Goal: Task Accomplishment & Management: Manage account settings

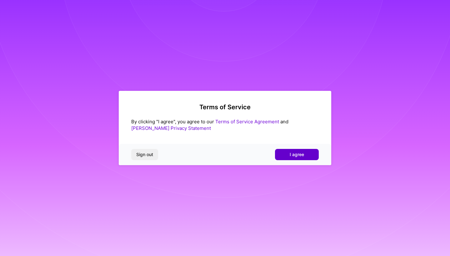
click at [303, 156] on span "I agree" at bounding box center [297, 154] width 14 height 6
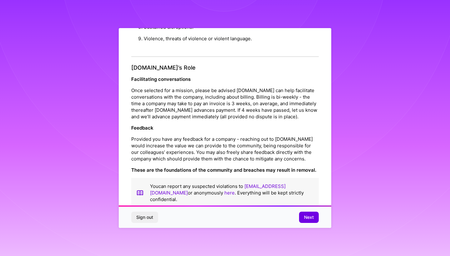
scroll to position [659, 0]
click at [309, 217] on span "Next" at bounding box center [309, 217] width 10 height 6
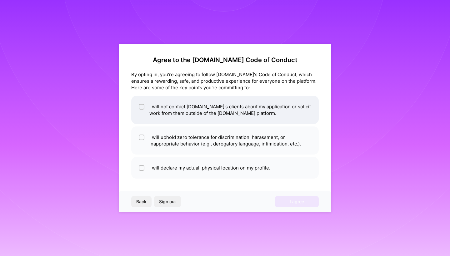
click at [142, 109] on div at bounding box center [142, 107] width 6 height 6
checkbox input "true"
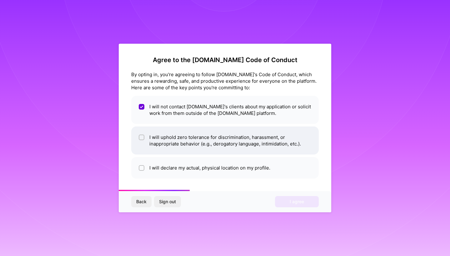
click at [142, 137] on input "checkbox" at bounding box center [142, 138] width 4 height 4
checkbox input "true"
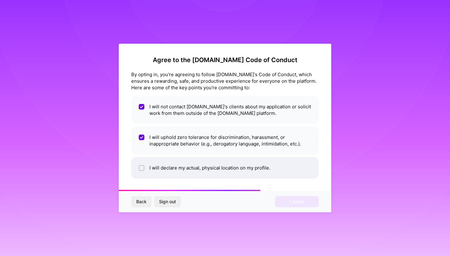
click at [141, 168] on input "checkbox" at bounding box center [142, 168] width 4 height 4
checkbox input "true"
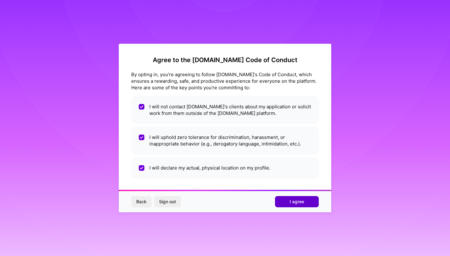
click at [299, 202] on span "I agree" at bounding box center [297, 202] width 14 height 6
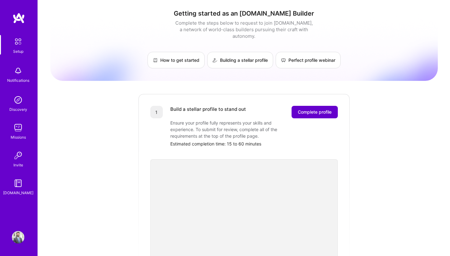
click at [318, 109] on span "Complete profile" at bounding box center [315, 112] width 34 height 6
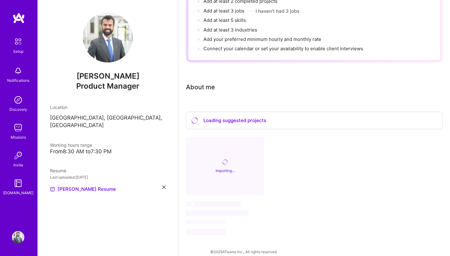
scroll to position [96, 0]
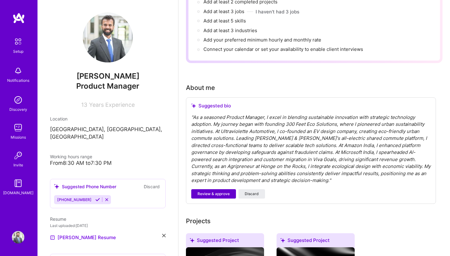
click at [219, 191] on span "Review & approve" at bounding box center [213, 194] width 32 height 6
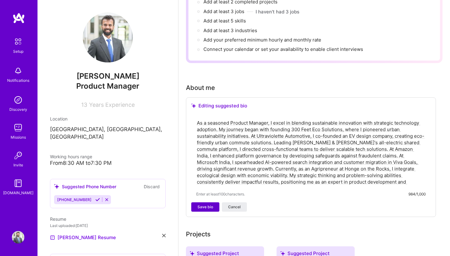
click at [207, 204] on span "Save bio" at bounding box center [205, 207] width 16 height 6
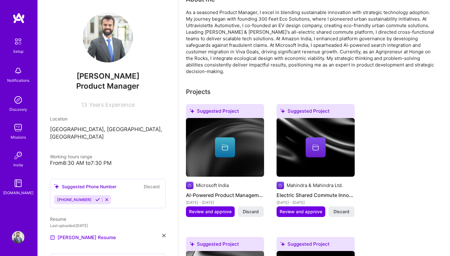
scroll to position [178, 0]
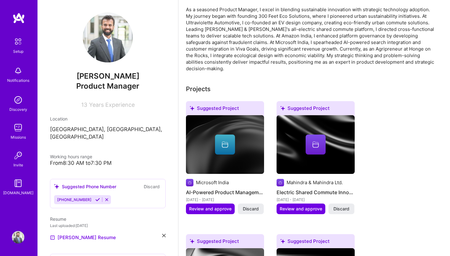
click at [226, 142] on div at bounding box center [225, 145] width 20 height 20
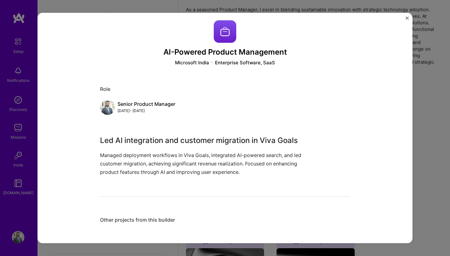
scroll to position [5, 0]
click at [408, 18] on img "Close" at bounding box center [406, 18] width 3 height 3
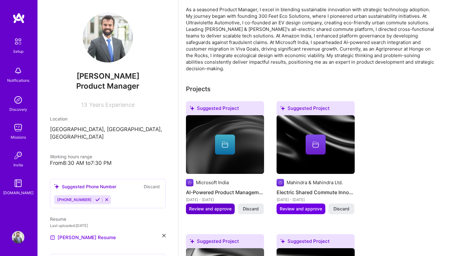
click at [206, 206] on span "Review and approve" at bounding box center [210, 209] width 42 height 6
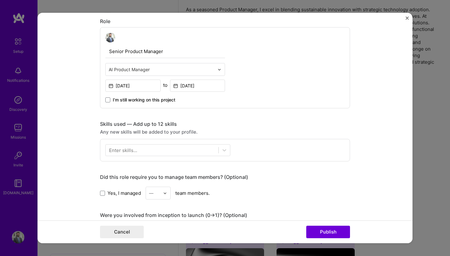
scroll to position [197, 0]
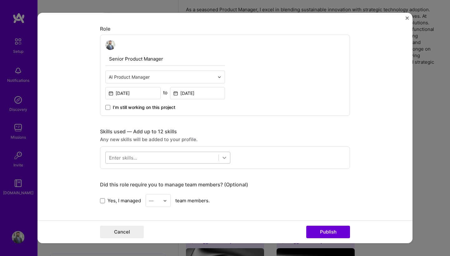
click at [221, 161] on div at bounding box center [224, 157] width 11 height 11
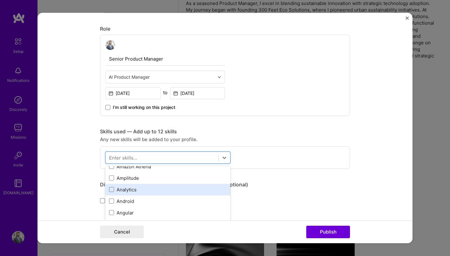
scroll to position [307, 0]
click at [112, 189] on span at bounding box center [111, 188] width 5 height 5
click at [0, 0] on input "checkbox" at bounding box center [0, 0] width 0 height 0
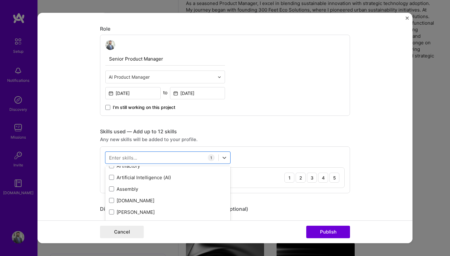
scroll to position [446, 0]
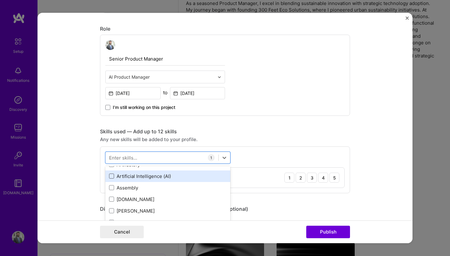
click at [111, 177] on span at bounding box center [111, 176] width 5 height 5
click at [0, 0] on input "checkbox" at bounding box center [0, 0] width 0 height 0
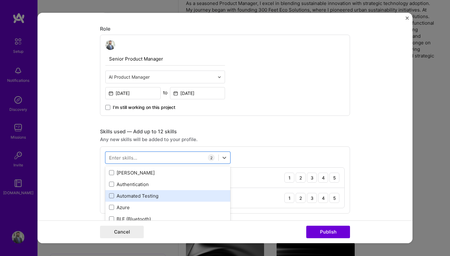
scroll to position [485, 0]
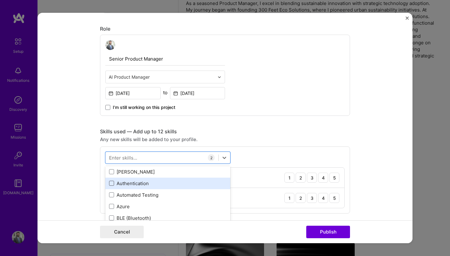
click at [113, 185] on span at bounding box center [111, 183] width 5 height 5
click at [0, 0] on input "checkbox" at bounding box center [0, 0] width 0 height 0
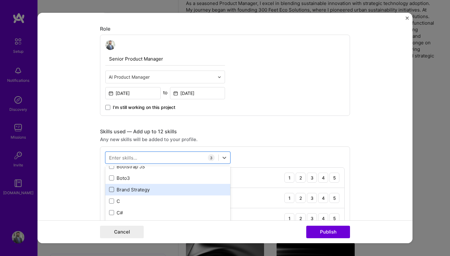
click at [112, 189] on span at bounding box center [111, 189] width 5 height 5
click at [0, 0] on input "checkbox" at bounding box center [0, 0] width 0 height 0
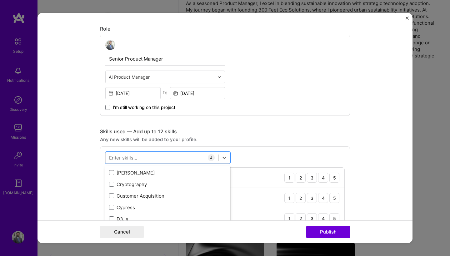
scroll to position [904, 0]
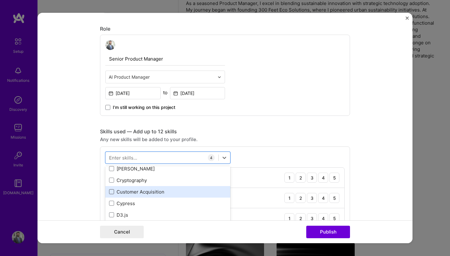
click at [110, 193] on span at bounding box center [111, 191] width 5 height 5
click at [0, 0] on input "checkbox" at bounding box center [0, 0] width 0 height 0
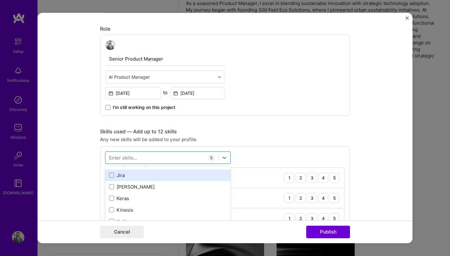
scroll to position [2055, 0]
click at [111, 174] on span at bounding box center [111, 173] width 5 height 5
click at [0, 0] on input "checkbox" at bounding box center [0, 0] width 0 height 0
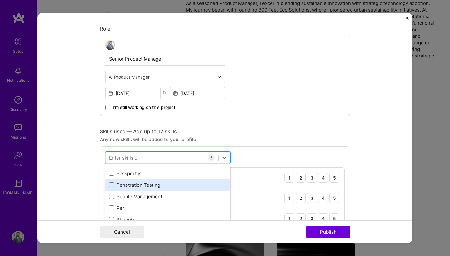
scroll to position [2718, 0]
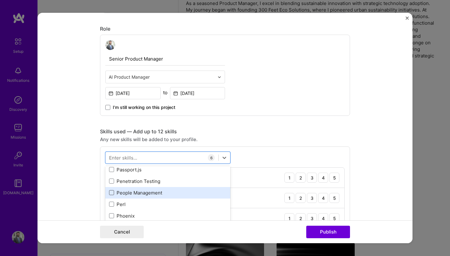
click at [110, 194] on span at bounding box center [111, 192] width 5 height 5
click at [0, 0] on input "checkbox" at bounding box center [0, 0] width 0 height 0
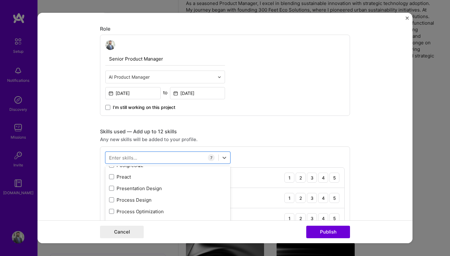
scroll to position [2827, 0]
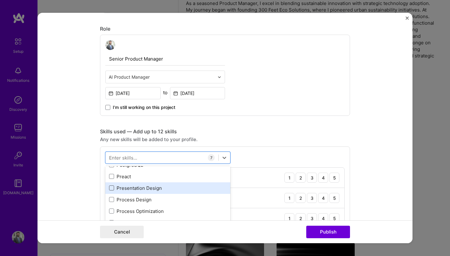
click at [112, 187] on span at bounding box center [111, 188] width 5 height 5
click at [0, 0] on input "checkbox" at bounding box center [0, 0] width 0 height 0
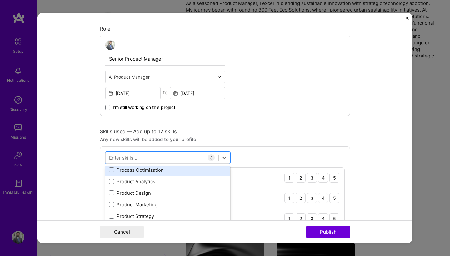
scroll to position [2867, 0]
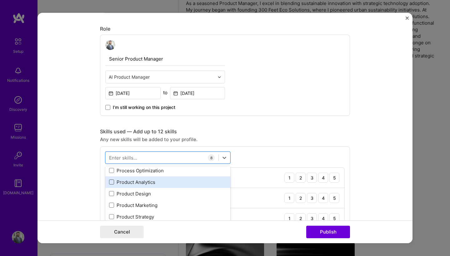
click at [111, 182] on span at bounding box center [111, 182] width 5 height 5
click at [0, 0] on input "checkbox" at bounding box center [0, 0] width 0 height 0
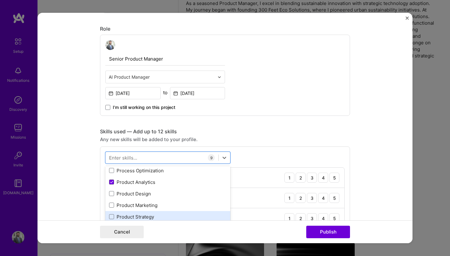
click at [114, 216] on div "Product Strategy" at bounding box center [167, 217] width 117 height 7
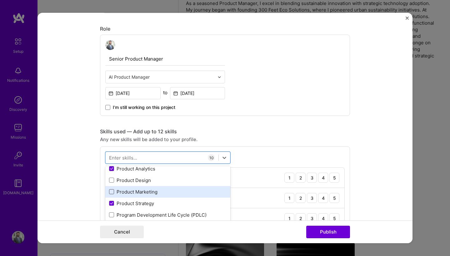
scroll to position [2886, 0]
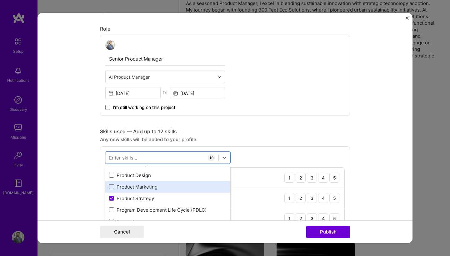
click at [112, 186] on span at bounding box center [111, 186] width 5 height 5
click at [0, 0] on input "checkbox" at bounding box center [0, 0] width 0 height 0
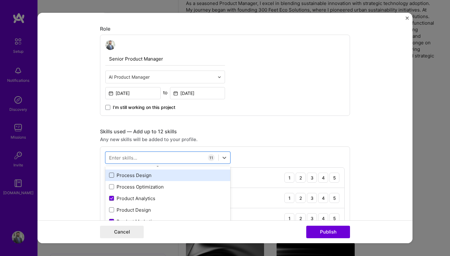
click at [112, 178] on span at bounding box center [111, 175] width 5 height 5
click at [0, 0] on input "checkbox" at bounding box center [0, 0] width 0 height 0
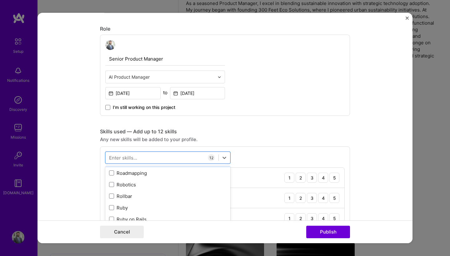
scroll to position [3194, 0]
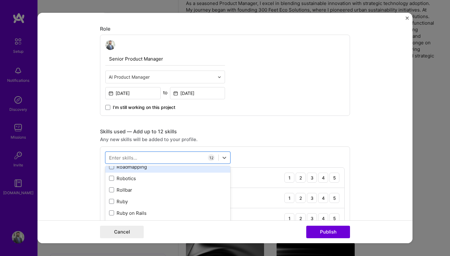
click at [113, 168] on span at bounding box center [111, 166] width 5 height 5
click at [0, 0] on input "checkbox" at bounding box center [0, 0] width 0 height 0
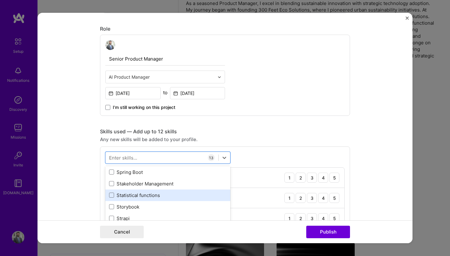
scroll to position [3673, 0]
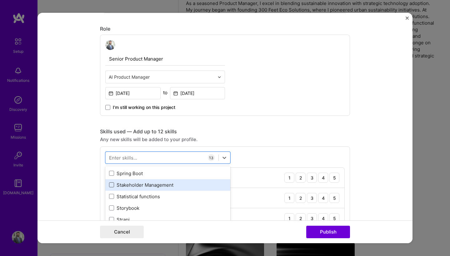
click at [112, 185] on span at bounding box center [111, 184] width 5 height 5
click at [0, 0] on input "checkbox" at bounding box center [0, 0] width 0 height 0
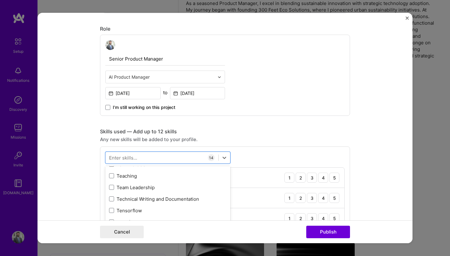
scroll to position [3805, 0]
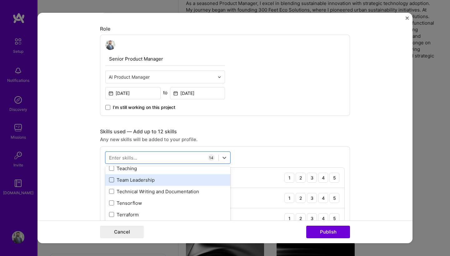
click at [109, 181] on span at bounding box center [111, 179] width 5 height 5
click at [0, 0] on input "checkbox" at bounding box center [0, 0] width 0 height 0
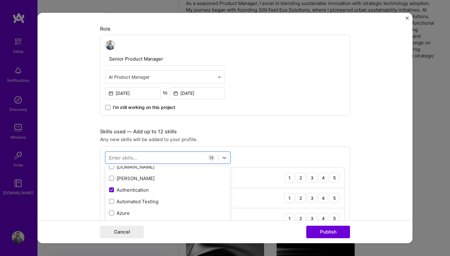
scroll to position [479, 0]
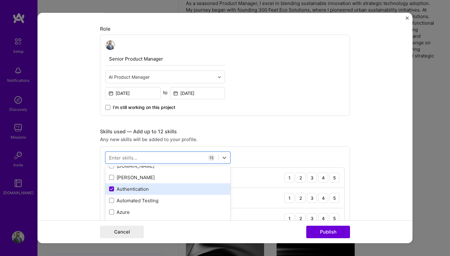
click at [112, 190] on icon at bounding box center [111, 189] width 2 height 2
click at [0, 0] on input "checkbox" at bounding box center [0, 0] width 0 height 0
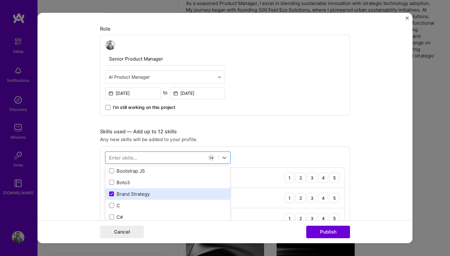
scroll to position [621, 0]
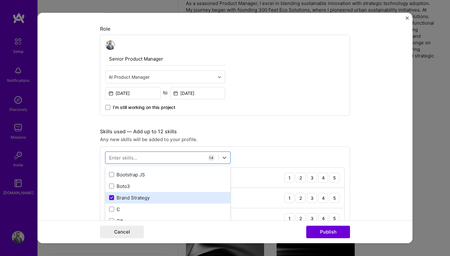
click at [112, 198] on icon at bounding box center [111, 198] width 2 height 2
click at [0, 0] on input "checkbox" at bounding box center [0, 0] width 0 height 0
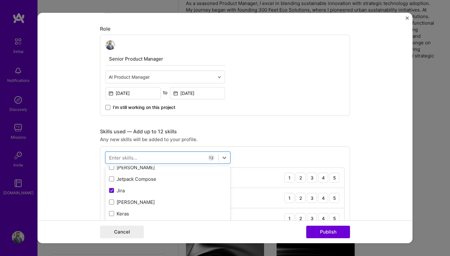
scroll to position [2042, 0]
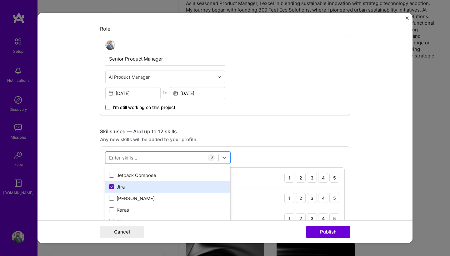
click at [112, 186] on icon at bounding box center [111, 187] width 3 height 2
click at [0, 0] on input "checkbox" at bounding box center [0, 0] width 0 height 0
click at [366, 165] on form "Editing suggested project This project is suggested based on your LinkedIn, res…" at bounding box center [224, 128] width 375 height 231
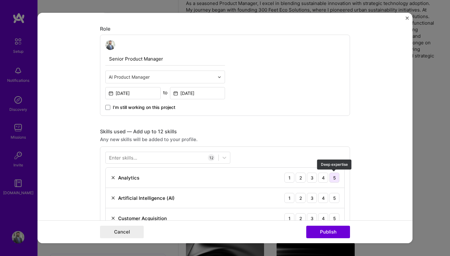
click at [333, 178] on div "5" at bounding box center [334, 178] width 10 height 10
click at [311, 199] on div "3" at bounding box center [312, 198] width 10 height 10
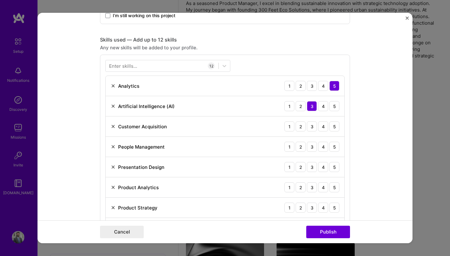
scroll to position [289, 0]
click at [323, 127] on div "4" at bounding box center [323, 126] width 10 height 10
click at [335, 148] on div "5" at bounding box center [334, 146] width 10 height 10
click at [333, 168] on div "5" at bounding box center [334, 167] width 10 height 10
click at [113, 85] on img at bounding box center [113, 85] width 5 height 5
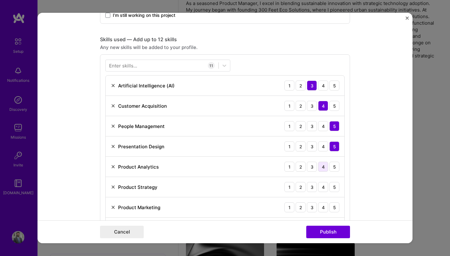
click at [324, 167] on div "4" at bounding box center [323, 167] width 10 height 10
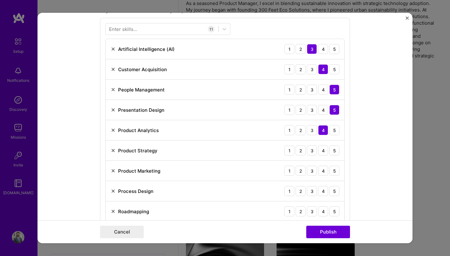
scroll to position [328, 0]
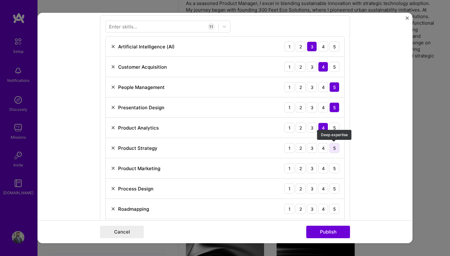
click at [335, 146] on div "5" at bounding box center [334, 148] width 10 height 10
click at [310, 167] on div "3" at bounding box center [312, 168] width 10 height 10
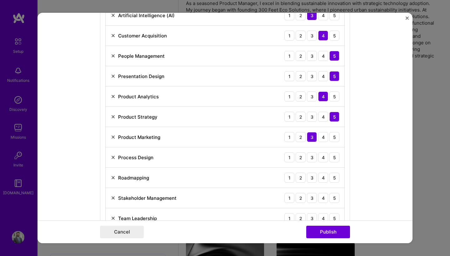
scroll to position [360, 0]
click at [312, 160] on div "3" at bounding box center [312, 157] width 10 height 10
click at [336, 181] on div "5" at bounding box center [334, 177] width 10 height 10
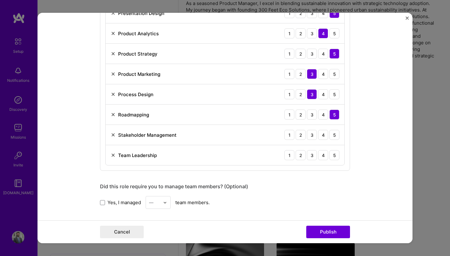
scroll to position [423, 0]
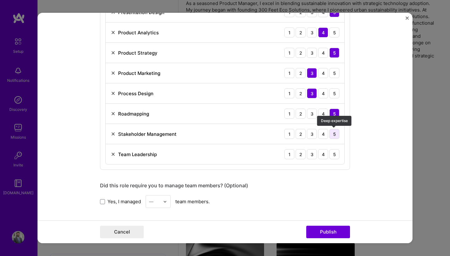
click at [335, 134] on div "5" at bounding box center [334, 134] width 10 height 10
click at [334, 155] on div "5" at bounding box center [334, 154] width 10 height 10
click at [101, 201] on span at bounding box center [102, 201] width 5 height 5
click at [0, 0] on input "Yes, I managed" at bounding box center [0, 0] width 0 height 0
click at [164, 202] on img at bounding box center [165, 202] width 4 height 4
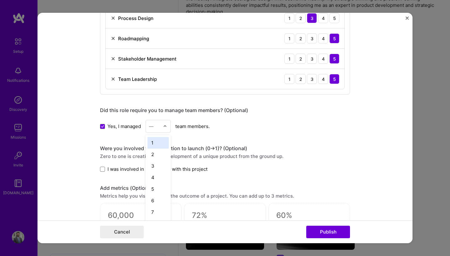
scroll to position [501, 0]
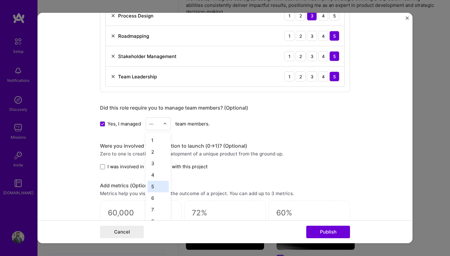
click at [157, 188] on div "5" at bounding box center [157, 187] width 21 height 12
click at [304, 143] on div "Were you involved from inception to launch (0 -> 1)? (Optional)" at bounding box center [225, 146] width 250 height 7
click at [103, 166] on span at bounding box center [102, 166] width 5 height 5
click at [0, 0] on input "I was involved in zero to one with this project" at bounding box center [0, 0] width 0 height 0
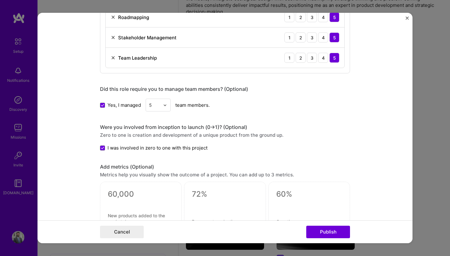
scroll to position [517, 0]
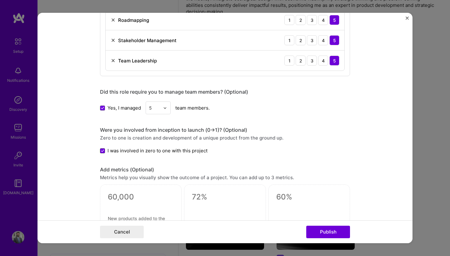
click at [102, 150] on icon at bounding box center [102, 151] width 3 height 2
click at [0, 0] on input "I was involved in zero to one with this project" at bounding box center [0, 0] width 0 height 0
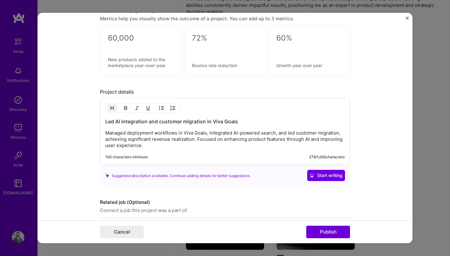
scroll to position [676, 0]
click at [275, 145] on p "Managed deployment workflows in Viva Goals, integrated AI-powered search, and l…" at bounding box center [224, 139] width 239 height 19
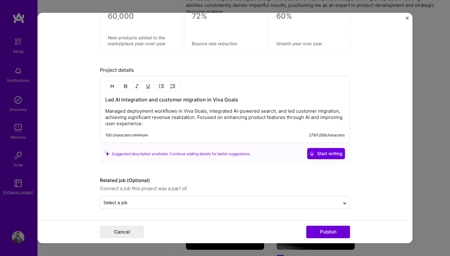
scroll to position [698, 0]
click at [347, 205] on icon at bounding box center [344, 203] width 5 height 6
click at [366, 193] on form "Editing suggested project This project is suggested based on your LinkedIn, res…" at bounding box center [224, 128] width 375 height 231
click at [328, 232] on button "Publish" at bounding box center [328, 232] width 44 height 12
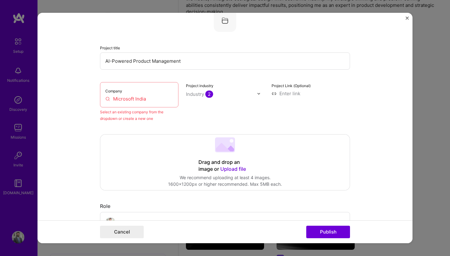
scroll to position [41, 0]
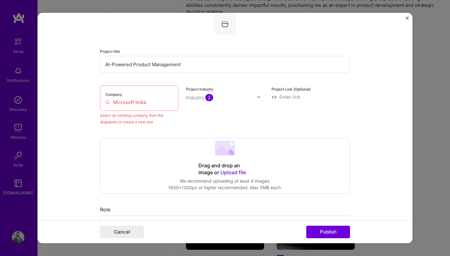
click at [149, 103] on input "Microsoft India" at bounding box center [139, 102] width 68 height 7
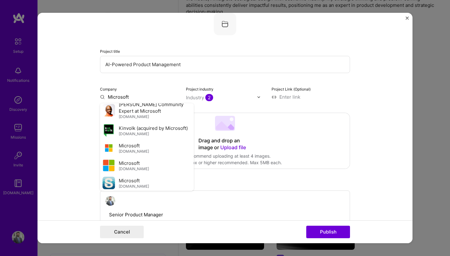
scroll to position [151, 0]
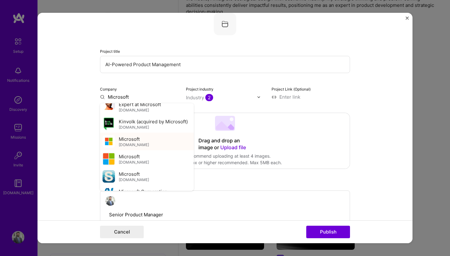
type input "Microsoft"
click at [141, 140] on div "Microsoft [DOMAIN_NAME]" at bounding box center [134, 142] width 30 height 12
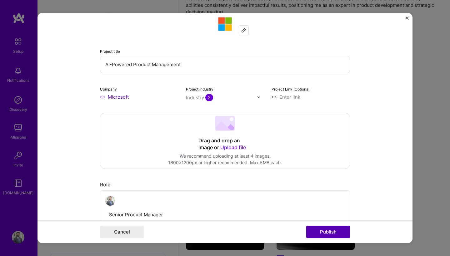
click at [331, 232] on button "Publish" at bounding box center [328, 232] width 44 height 12
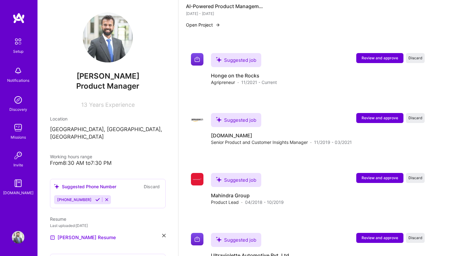
scroll to position [745, 0]
